Goal: Transaction & Acquisition: Purchase product/service

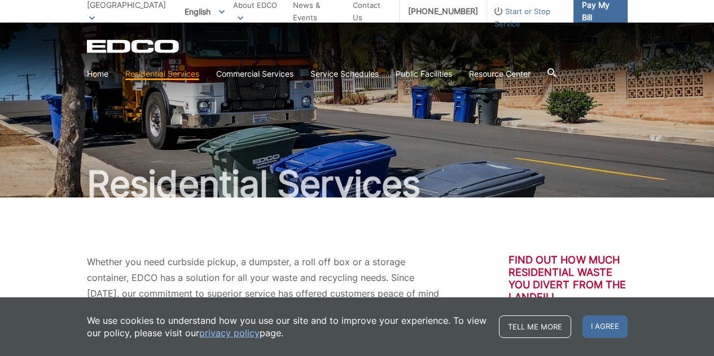
click at [598, 3] on span "Pay My Bill" at bounding box center [600, 11] width 37 height 25
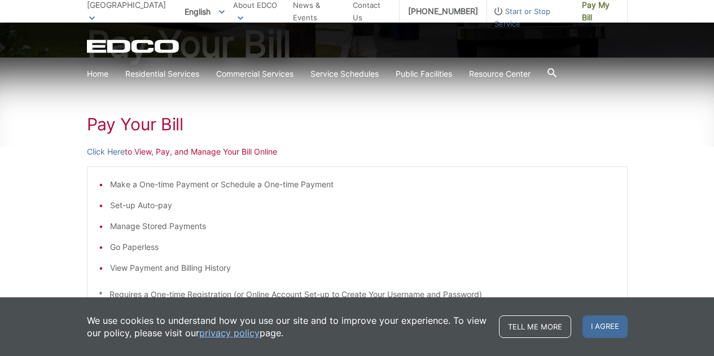
scroll to position [141, 0]
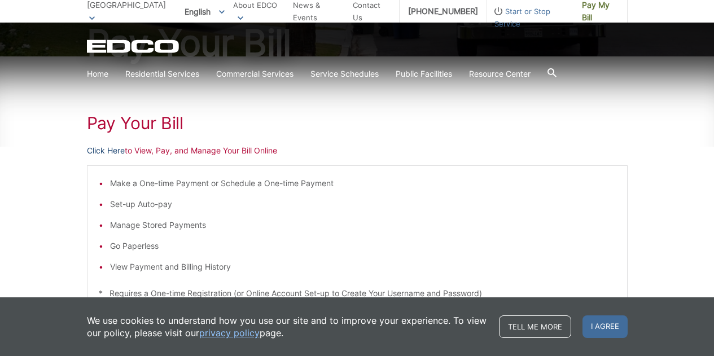
click at [103, 148] on link "Click Here" at bounding box center [106, 150] width 38 height 12
